Goal: Answer question/provide support: Share knowledge or assist other users

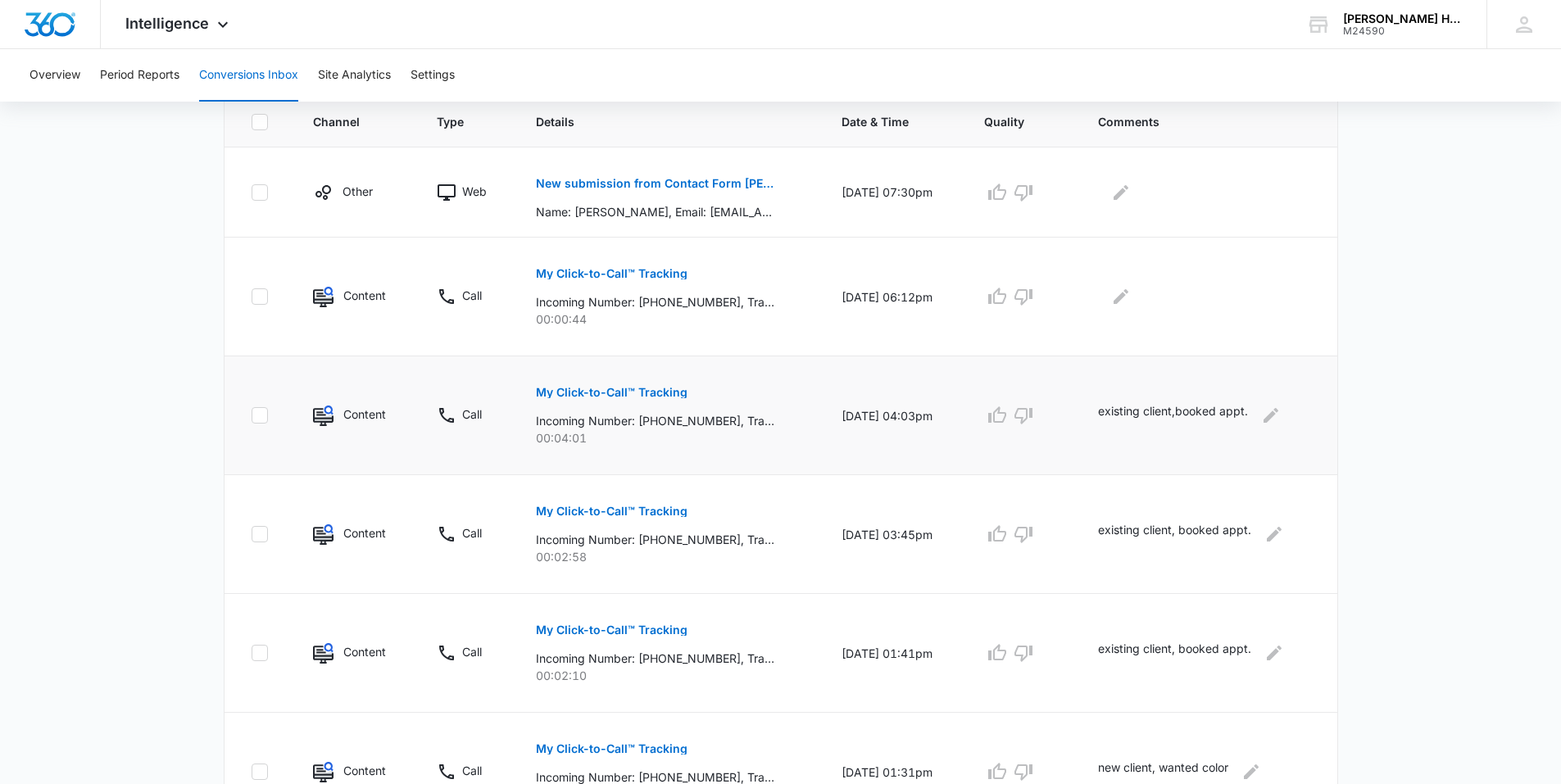
scroll to position [286, 0]
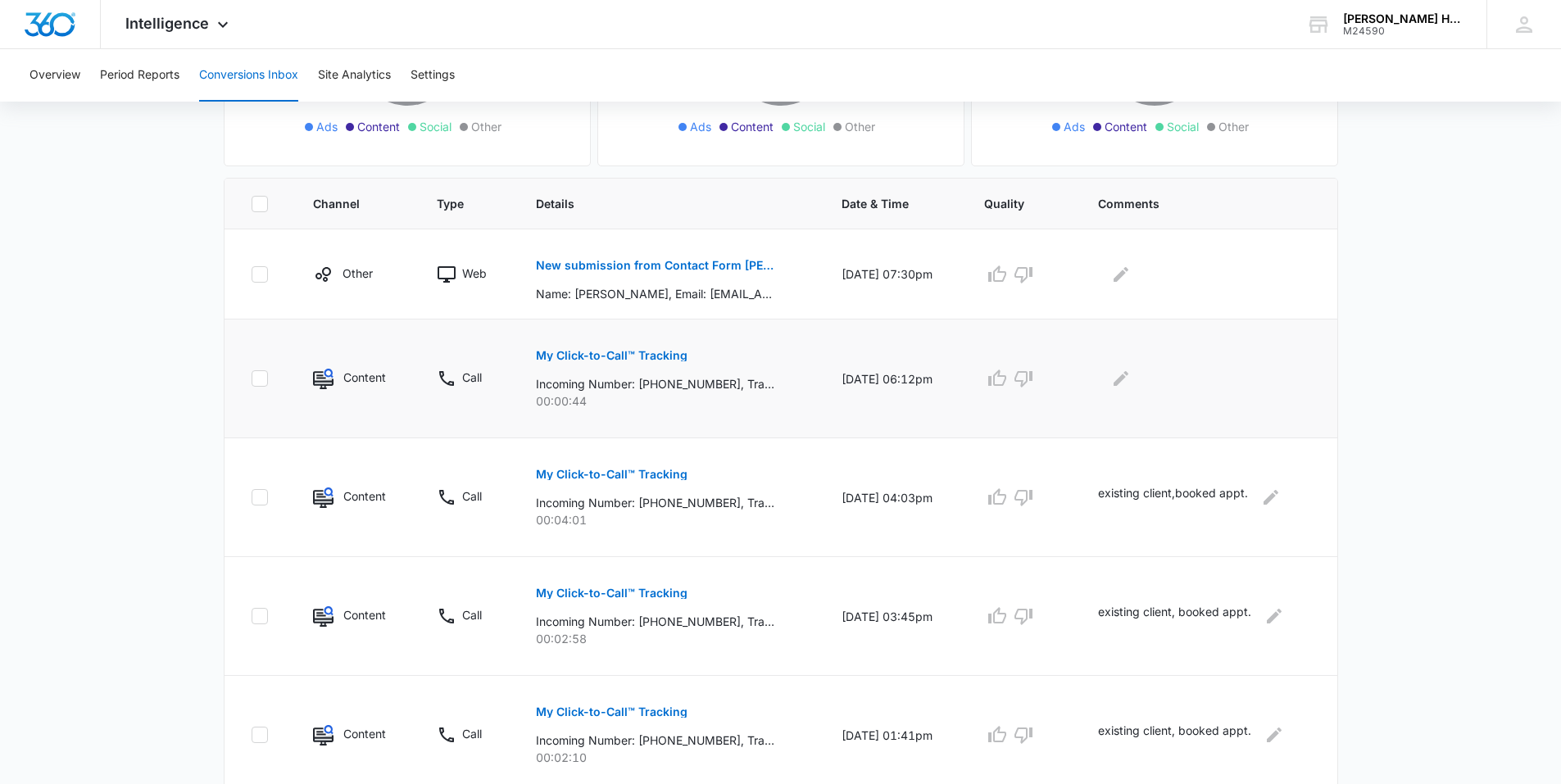
click at [639, 360] on p "My Click-to-Call™ Tracking" at bounding box center [611, 355] width 152 height 12
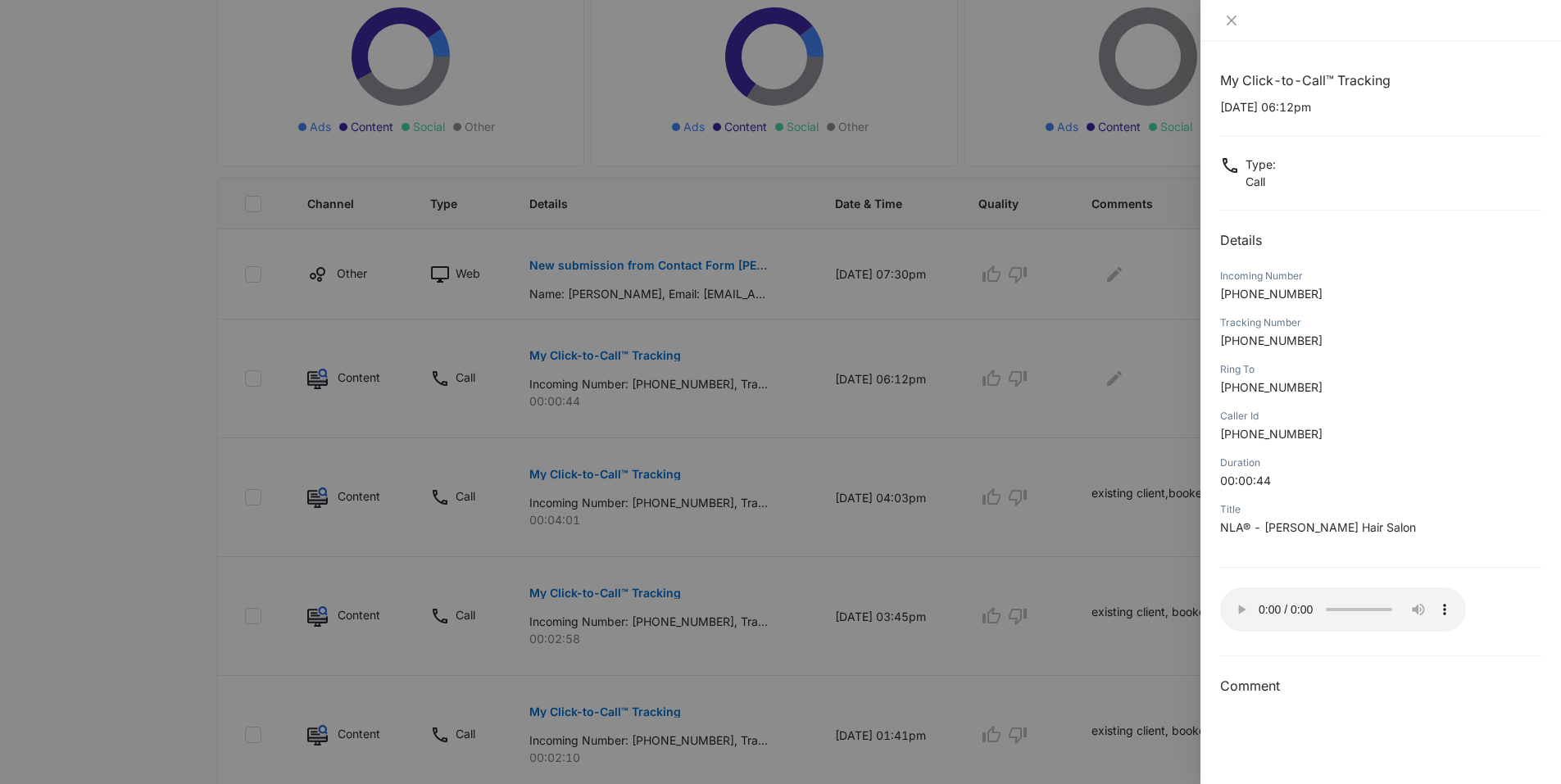
click at [1118, 385] on div at bounding box center [780, 392] width 1561 height 784
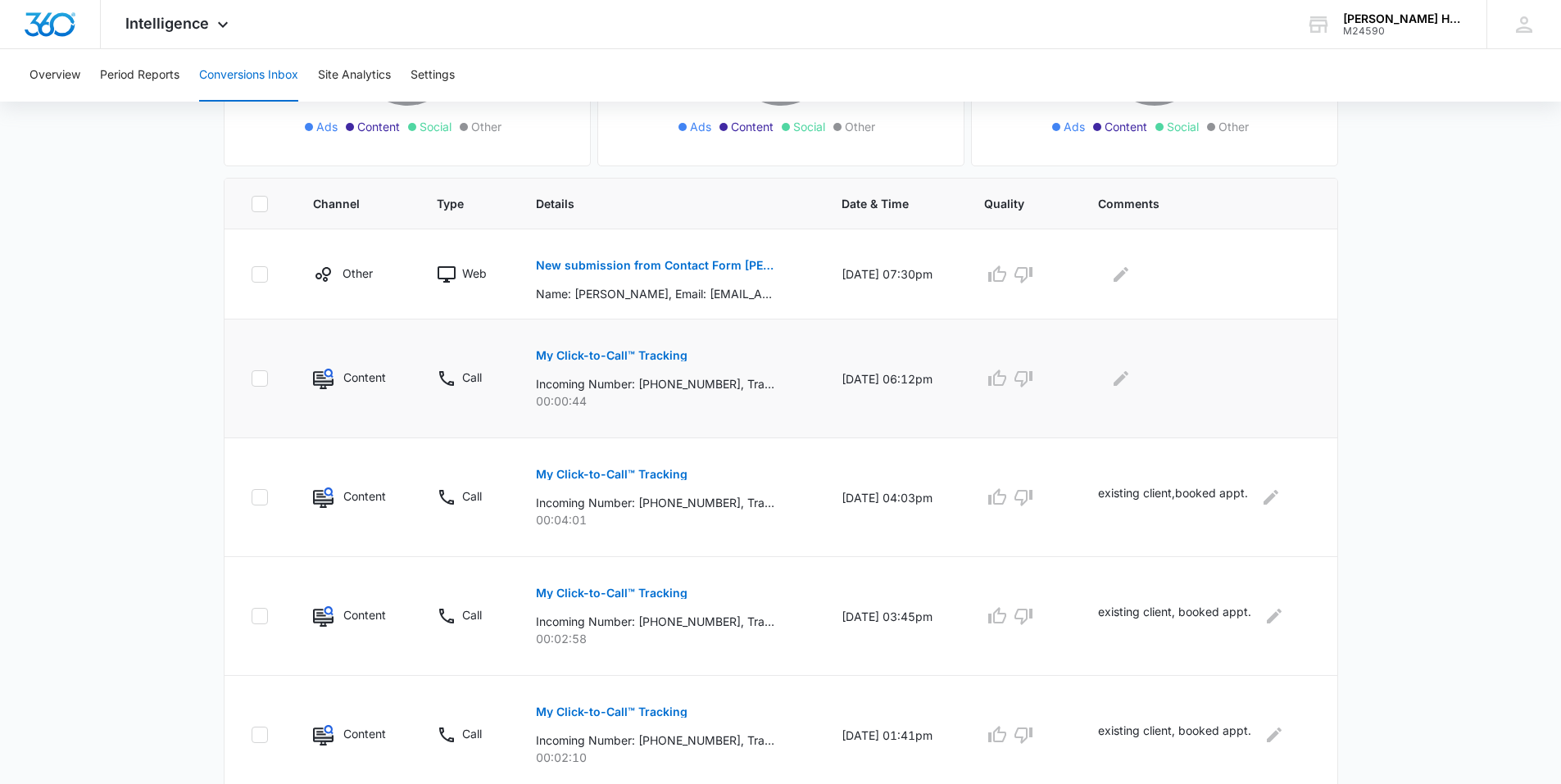
click at [1123, 399] on td at bounding box center [1208, 379] width 259 height 119
click at [1126, 372] on icon "Edit Comments" at bounding box center [1121, 379] width 20 height 20
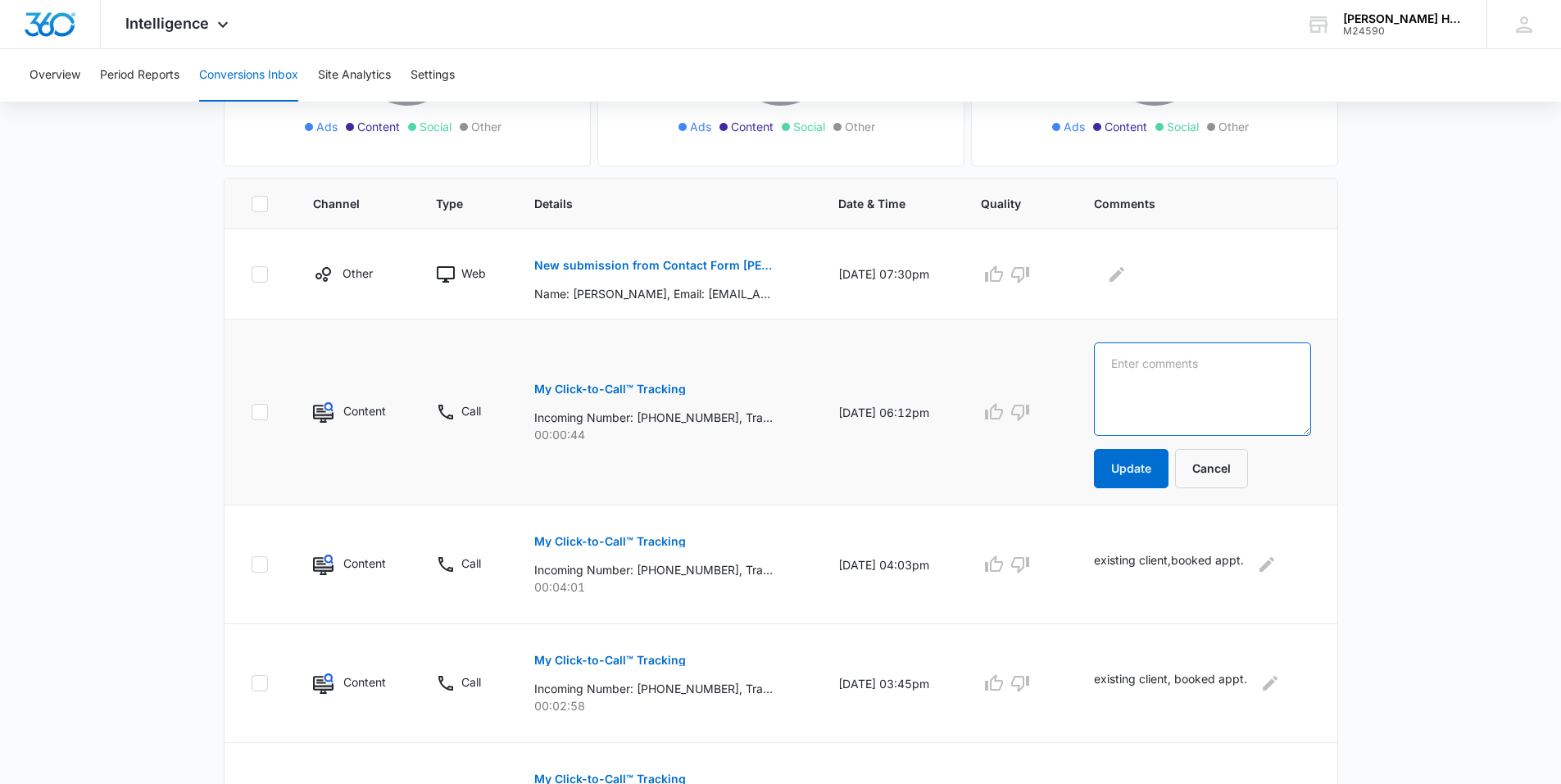
click at [1178, 359] on textarea at bounding box center [1202, 388] width 217 height 93
type textarea "p"
click at [1126, 362] on textarea "job inquiry." at bounding box center [1202, 388] width 217 height 93
type textarea "Job inquiry."
click at [1125, 451] on button "Update" at bounding box center [1131, 468] width 75 height 39
